Goal: Information Seeking & Learning: Find specific fact

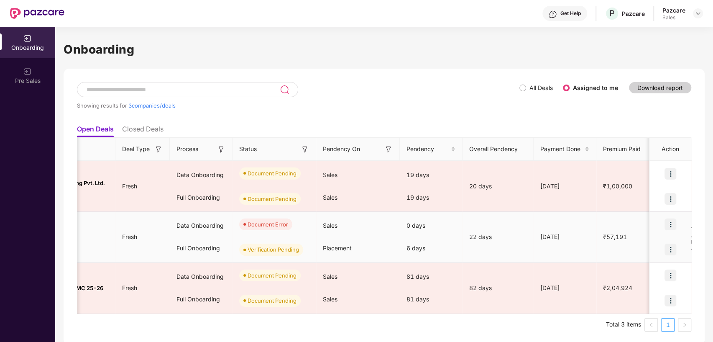
scroll to position [0, 105]
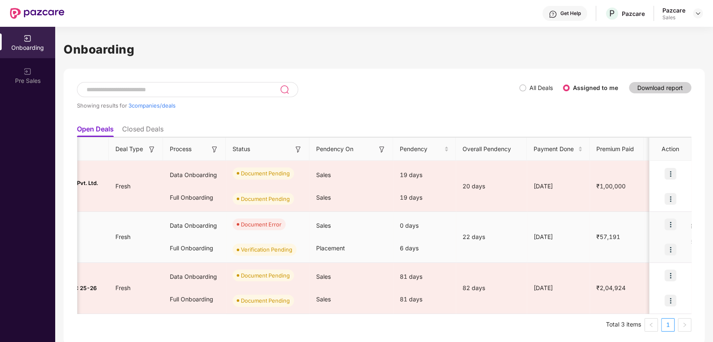
click at [671, 222] on img at bounding box center [670, 224] width 12 height 12
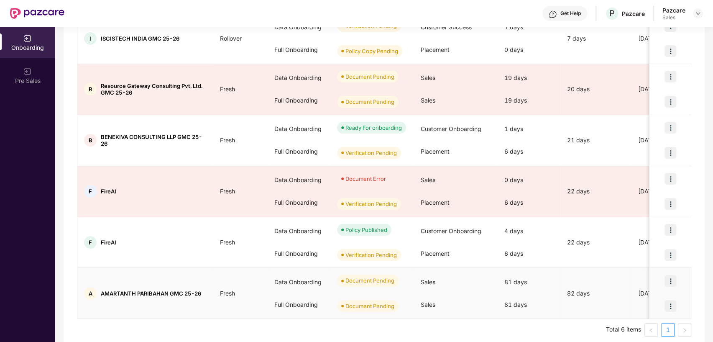
scroll to position [0, 0]
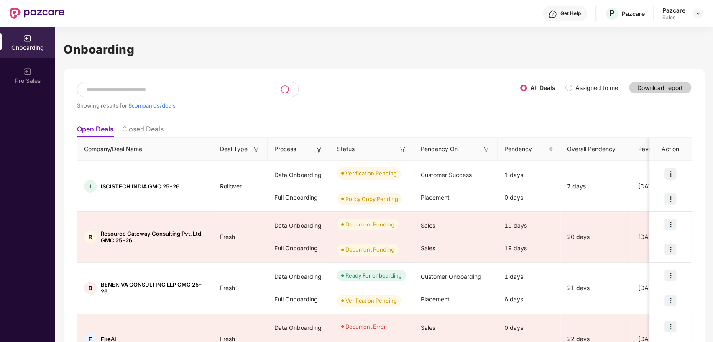
click at [165, 87] on input at bounding box center [183, 89] width 194 height 7
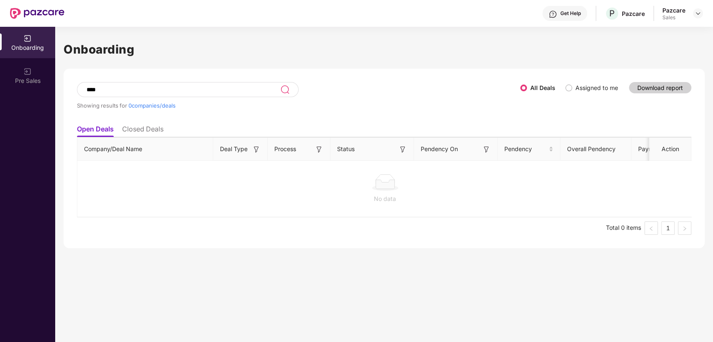
type input "****"
click at [569, 95] on div "All Deals Assigned to me" at bounding box center [572, 90] width 105 height 17
click at [696, 11] on img at bounding box center [697, 13] width 7 height 7
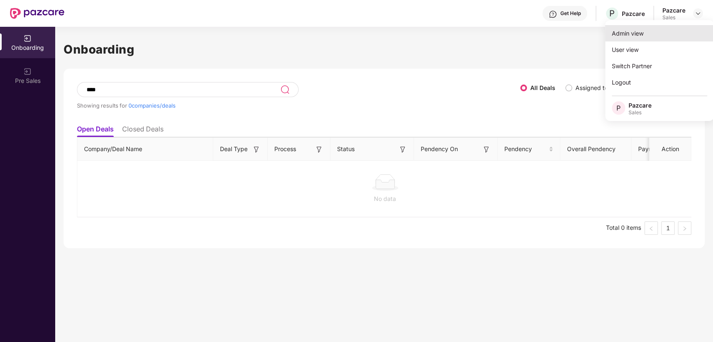
click at [635, 32] on div "Admin view" at bounding box center [659, 33] width 109 height 16
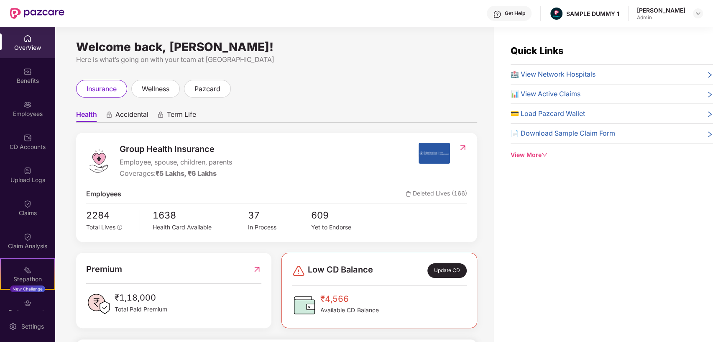
drag, startPoint x: 79, startPoint y: 45, endPoint x: 311, endPoint y: 45, distance: 231.2
click at [311, 45] on div "Welcome back, [PERSON_NAME]!" at bounding box center [276, 46] width 401 height 7
click at [404, 57] on div "Here is what’s going on with your team at [GEOGRAPHIC_DATA]" at bounding box center [276, 59] width 401 height 10
drag, startPoint x: 120, startPoint y: 161, endPoint x: 206, endPoint y: 159, distance: 85.7
click at [206, 159] on span "Employee, spouse, children, parents" at bounding box center [176, 162] width 112 height 10
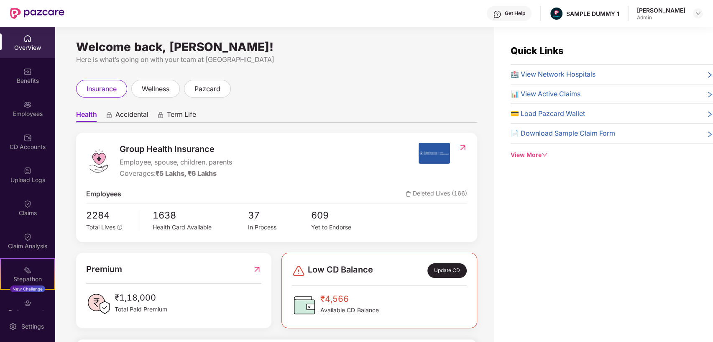
click at [277, 156] on div "Group Health Insurance Employee, spouse, children, parents Coverages: ₹5 Lakhs,…" at bounding box center [252, 161] width 332 height 36
drag, startPoint x: 122, startPoint y: 176, endPoint x: 227, endPoint y: 171, distance: 104.6
click at [227, 171] on div "Coverages: ₹5 Lakhs, ₹6 Lakhs" at bounding box center [176, 173] width 112 height 10
click at [286, 166] on div "Group Health Insurance Employee, spouse, children, parents Coverages: ₹5 Lakhs,…" at bounding box center [252, 161] width 332 height 36
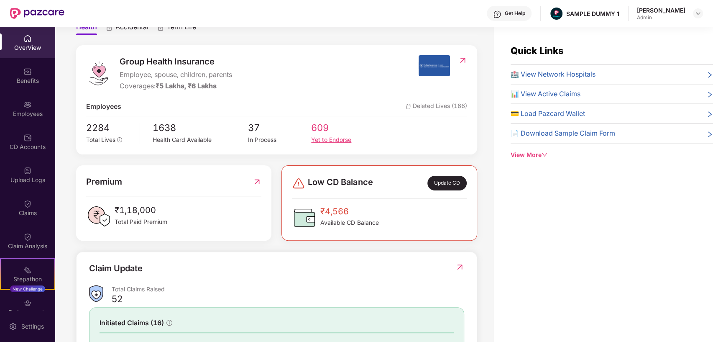
scroll to position [91, 0]
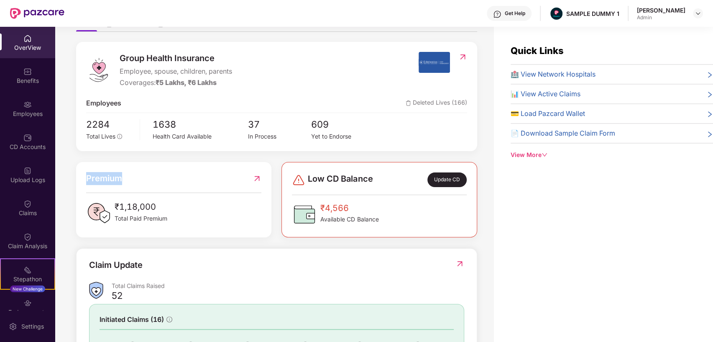
drag, startPoint x: 87, startPoint y: 176, endPoint x: 140, endPoint y: 174, distance: 53.1
click at [140, 174] on div "Premium" at bounding box center [173, 178] width 175 height 13
drag, startPoint x: 306, startPoint y: 177, endPoint x: 376, endPoint y: 178, distance: 70.7
click at [376, 178] on div "Low CD Balance Update CD" at bounding box center [379, 179] width 174 height 15
click at [31, 74] on div "Benefits" at bounding box center [27, 75] width 55 height 31
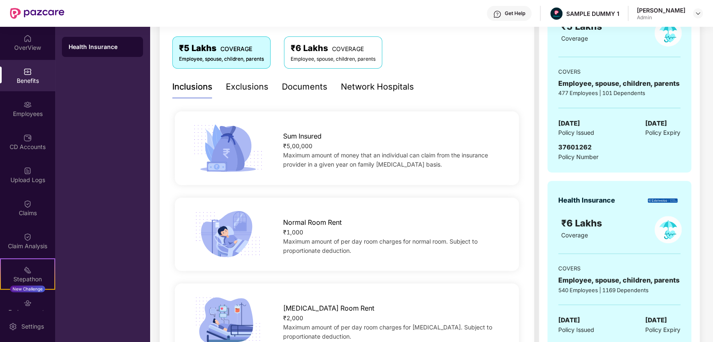
scroll to position [135, 0]
click at [245, 89] on div "Exclusions" at bounding box center [247, 87] width 43 height 13
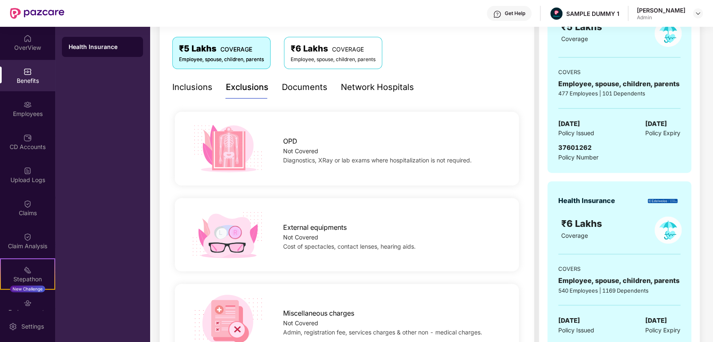
click at [298, 90] on div "Documents" at bounding box center [305, 87] width 46 height 13
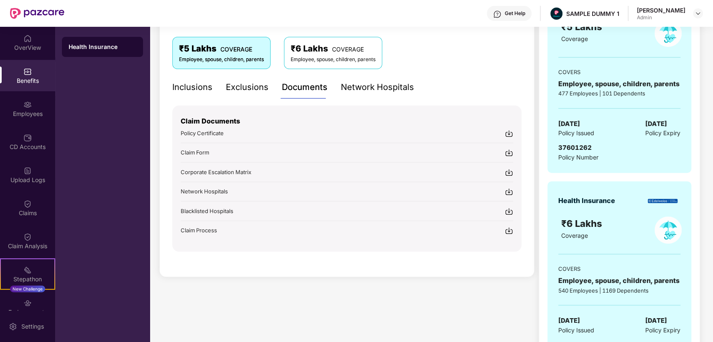
click at [362, 83] on div "Network Hospitals" at bounding box center [377, 87] width 73 height 13
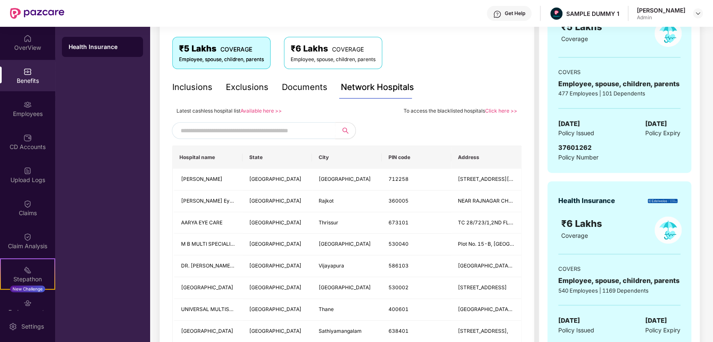
click at [252, 128] on input "text" at bounding box center [252, 130] width 143 height 13
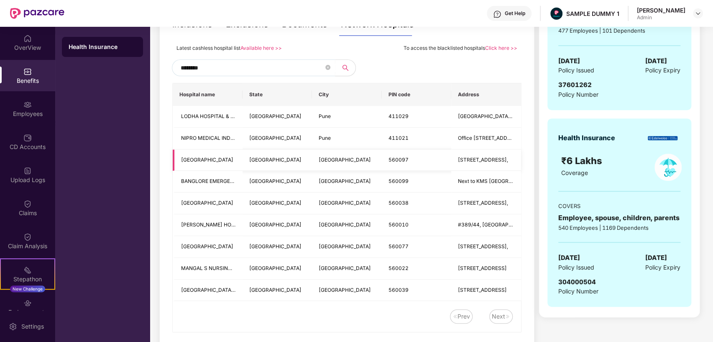
scroll to position [225, 0]
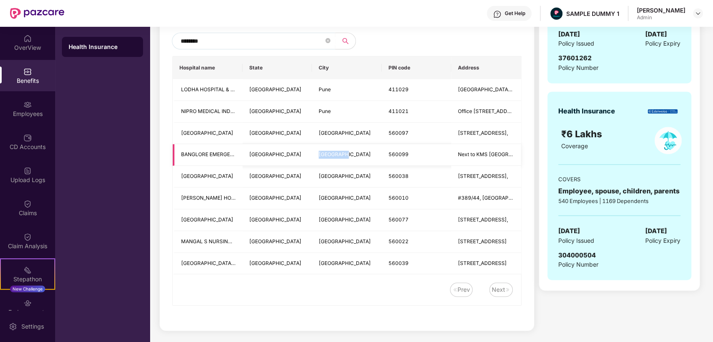
drag, startPoint x: 319, startPoint y: 151, endPoint x: 351, endPoint y: 150, distance: 32.2
click at [351, 150] on td "[GEOGRAPHIC_DATA]" at bounding box center [347, 155] width 70 height 22
copy span "[GEOGRAPHIC_DATA]"
click at [255, 43] on input "********" at bounding box center [252, 41] width 143 height 13
paste input "*"
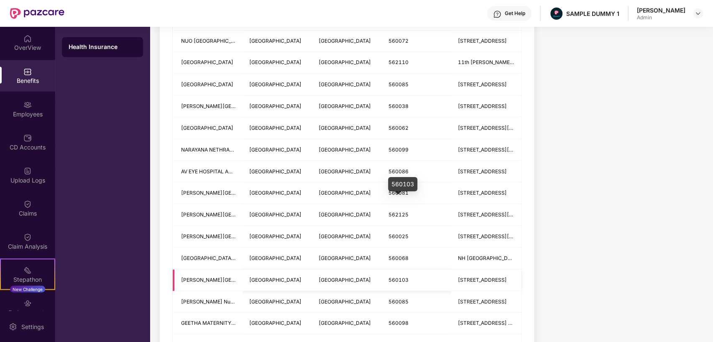
scroll to position [1010, 0]
drag, startPoint x: 387, startPoint y: 102, endPoint x: 416, endPoint y: 103, distance: 28.4
click at [416, 103] on td "560038" at bounding box center [417, 107] width 70 height 22
copy span "560038"
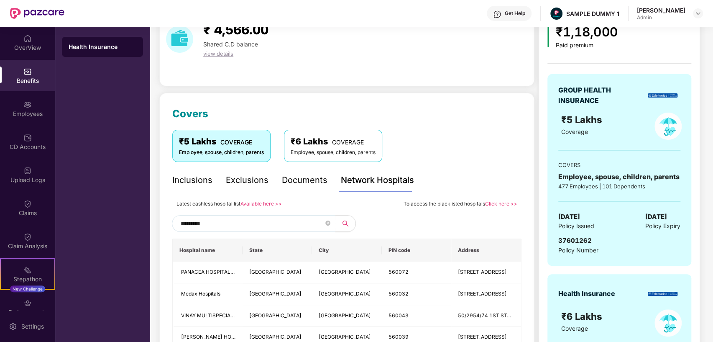
scroll to position [14, 0]
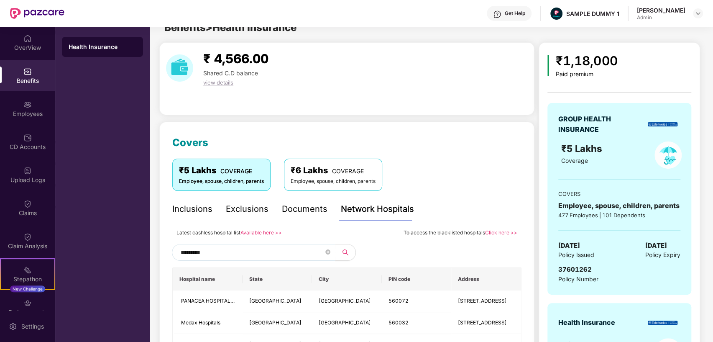
click at [237, 249] on input "*********" at bounding box center [252, 252] width 143 height 13
paste input "text"
type input "******"
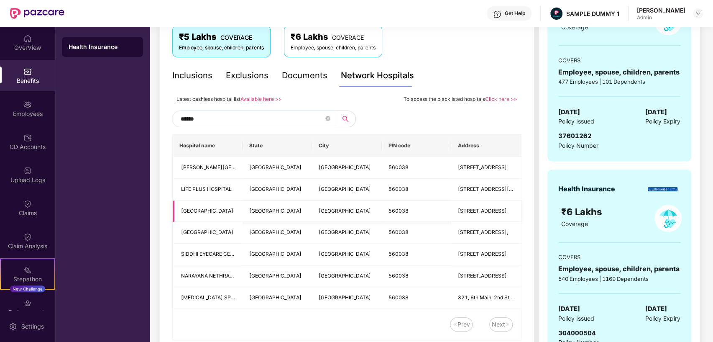
scroll to position [182, 0]
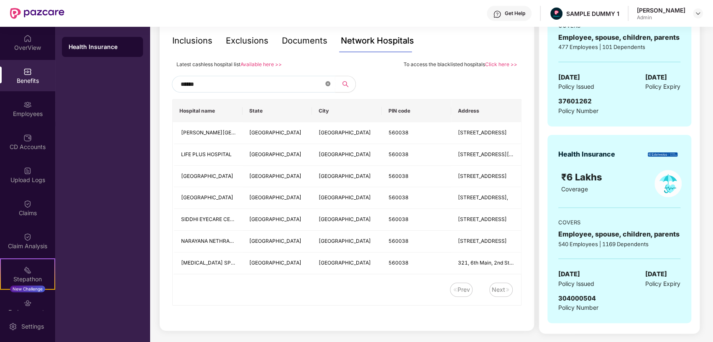
click at [329, 82] on icon "close-circle" at bounding box center [327, 83] width 5 height 5
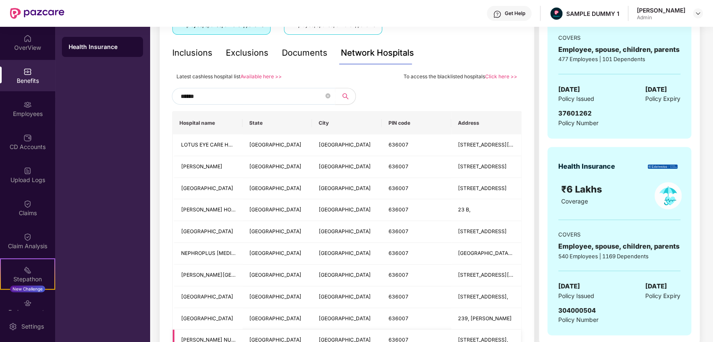
scroll to position [169, 0]
type input "******"
click at [25, 108] on img at bounding box center [27, 104] width 8 height 8
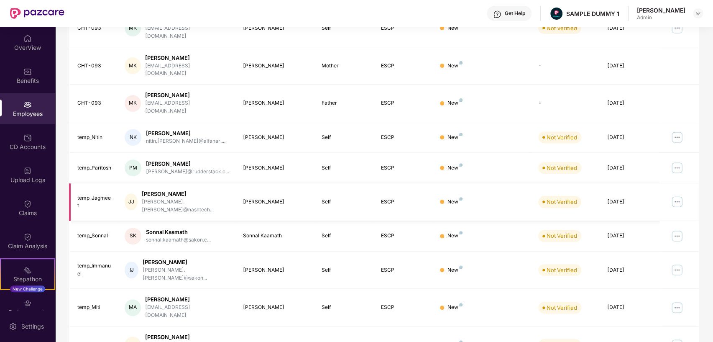
scroll to position [0, 0]
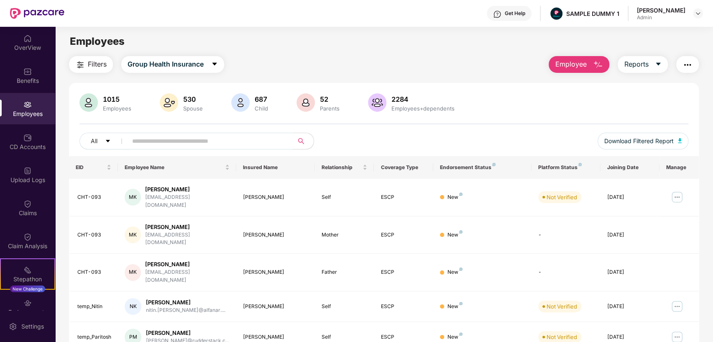
click at [567, 62] on span "Employee" at bounding box center [570, 64] width 31 height 10
click at [661, 62] on icon "caret-down" at bounding box center [658, 64] width 7 height 7
click at [686, 64] on img "button" at bounding box center [687, 65] width 10 height 10
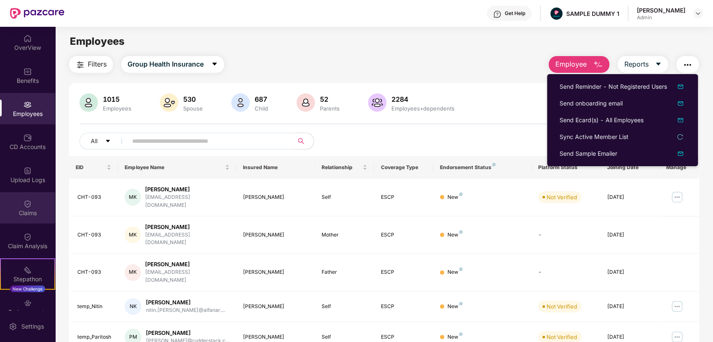
click at [23, 205] on img at bounding box center [27, 203] width 8 height 8
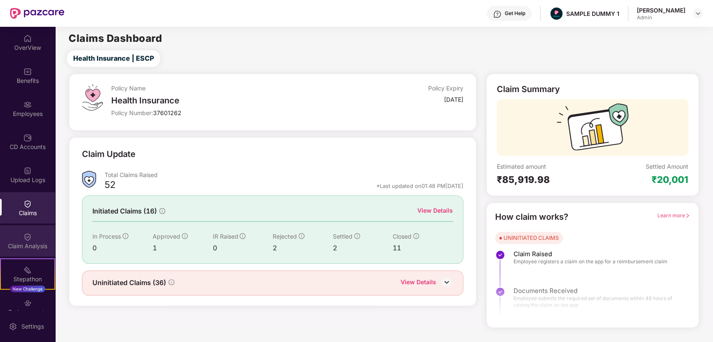
click at [24, 235] on img at bounding box center [27, 236] width 8 height 8
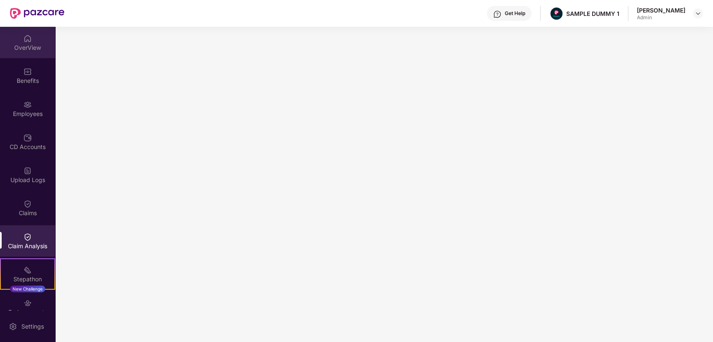
click at [23, 42] on img at bounding box center [27, 38] width 8 height 8
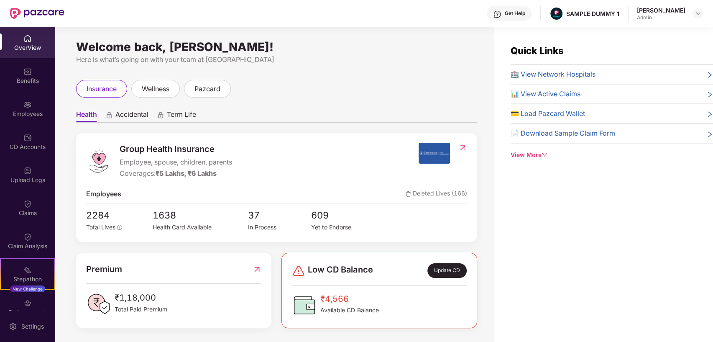
click at [494, 9] on div "Get Help" at bounding box center [509, 13] width 45 height 15
